Goal: Task Accomplishment & Management: Complete application form

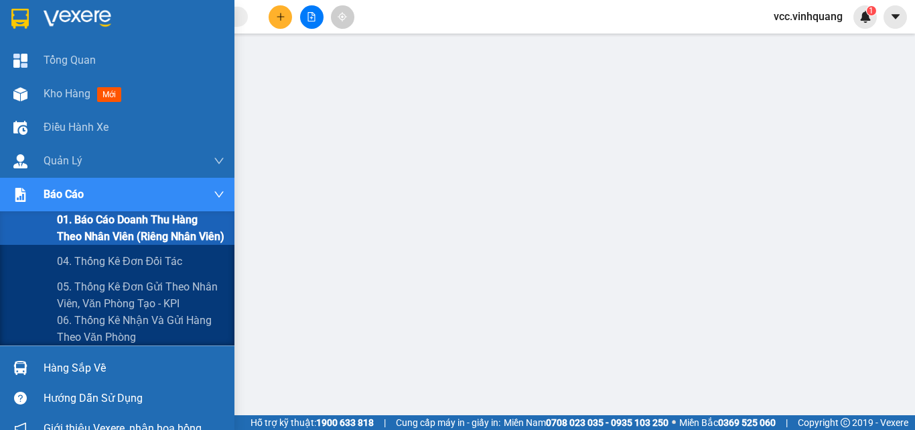
click at [144, 221] on span "01. Báo cáo doanh thu hàng theo nhân viên (riêng nhân viên)" at bounding box center [141, 228] width 168 height 34
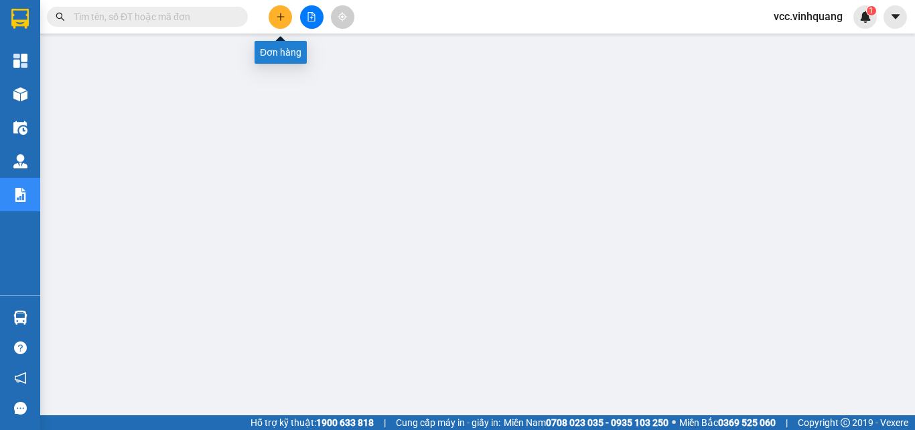
click at [281, 14] on icon "plus" at bounding box center [280, 16] width 1 height 7
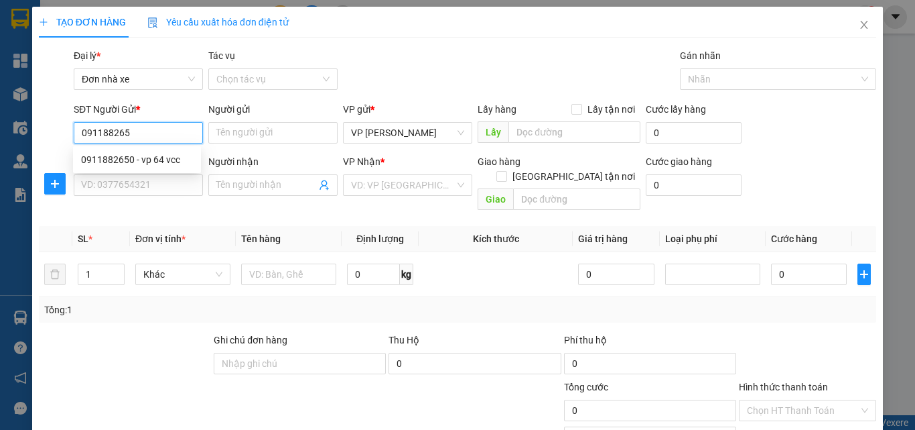
type input "0911882650"
click at [159, 153] on div "0911882650 - vp 64 vcc" at bounding box center [137, 159] width 112 height 15
type input "vp 64 vcc"
type input "0931353999"
type input "CTY. VĨNH QUANG"
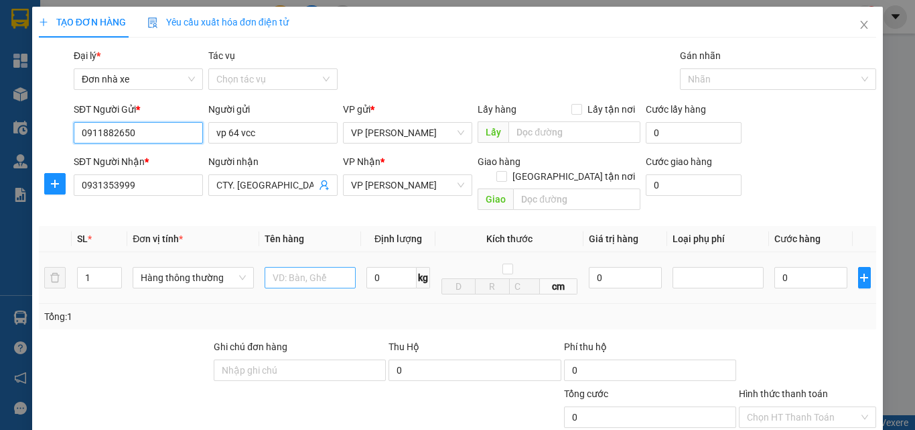
type input "0911882650"
click at [286, 267] on input "text" at bounding box center [310, 277] width 91 height 21
type input "b"
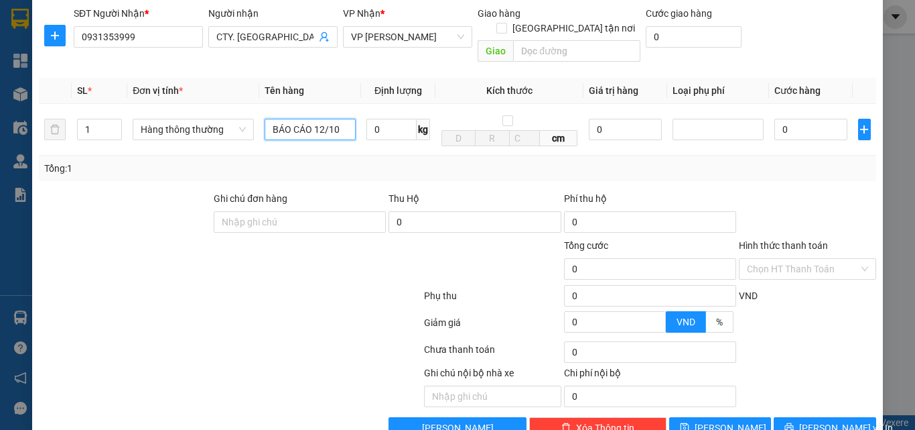
scroll to position [169, 0]
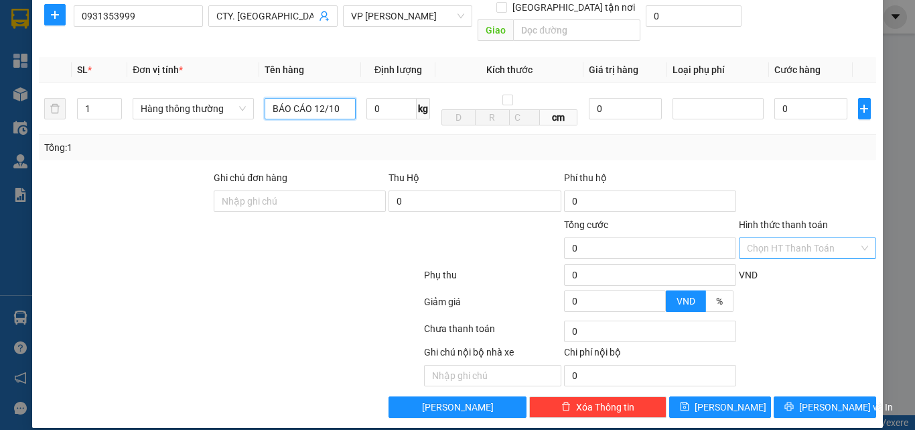
type input "BÁO CÁO 12/10"
click at [767, 238] on input "Hình thức thanh toán" at bounding box center [803, 248] width 112 height 20
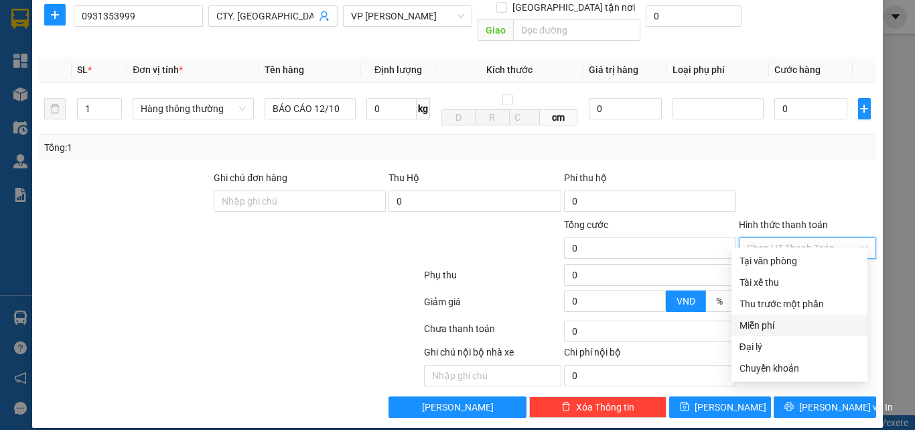
click at [777, 324] on div "Miễn phí" at bounding box center [800, 325] width 120 height 15
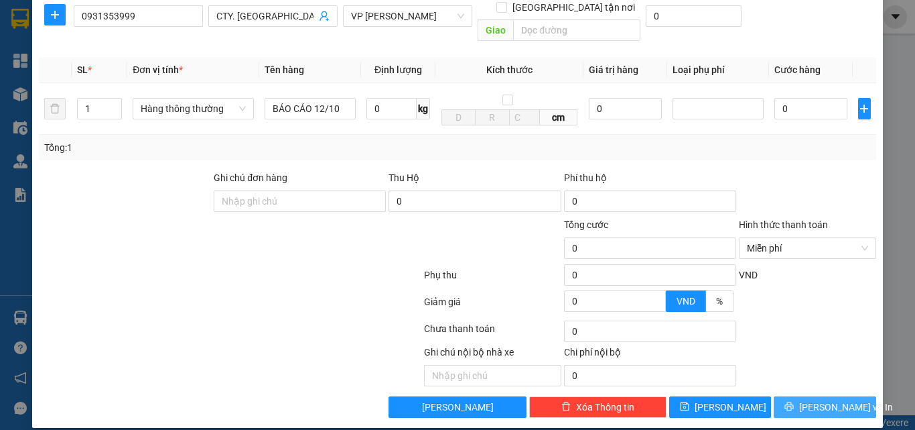
click at [812, 399] on span "Lưu và In" at bounding box center [847, 406] width 94 height 15
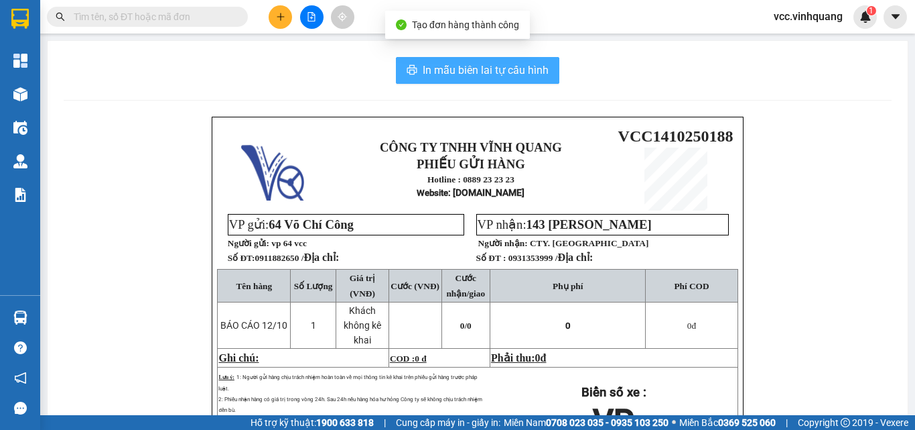
click at [483, 71] on span "In mẫu biên lai tự cấu hình" at bounding box center [486, 70] width 126 height 17
